Goal: Transaction & Acquisition: Obtain resource

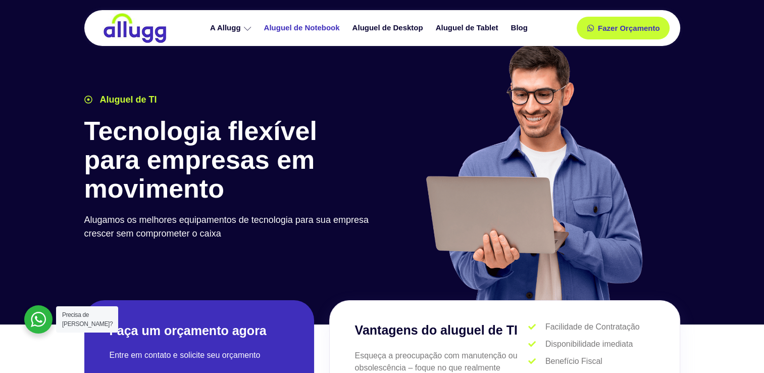
click at [323, 29] on link "Aluguel de Notebook" at bounding box center [303, 28] width 88 height 18
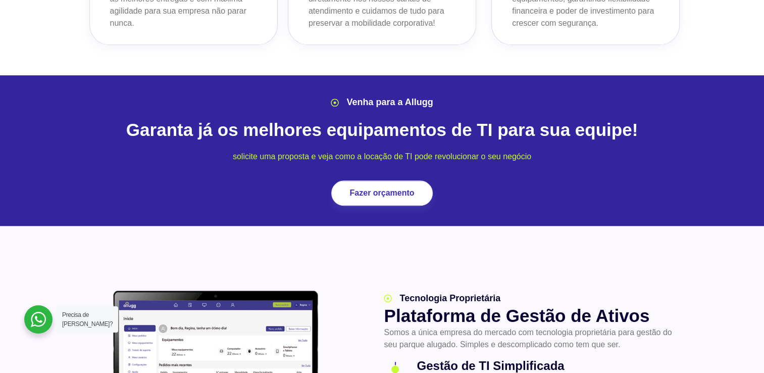
scroll to position [1161, 0]
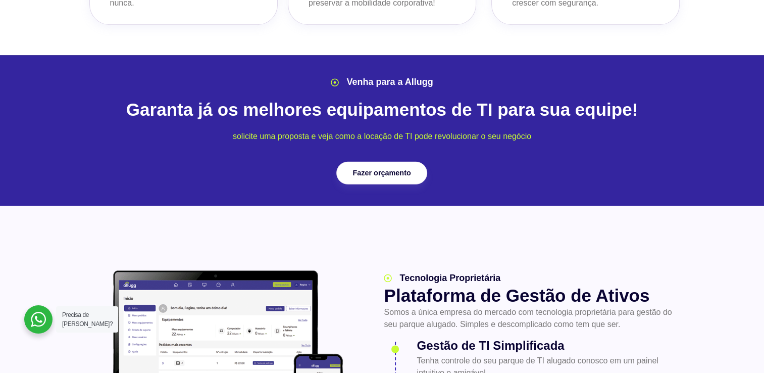
click at [405, 161] on link "Fazer orçamento" at bounding box center [381, 172] width 91 height 23
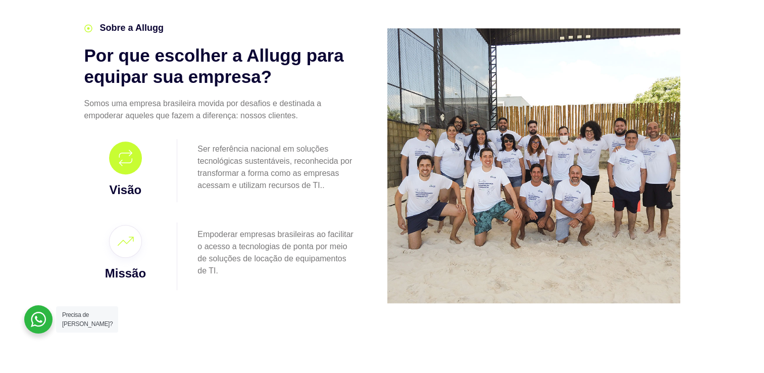
scroll to position [569, 0]
